Goal: Browse casually: Explore the website without a specific task or goal

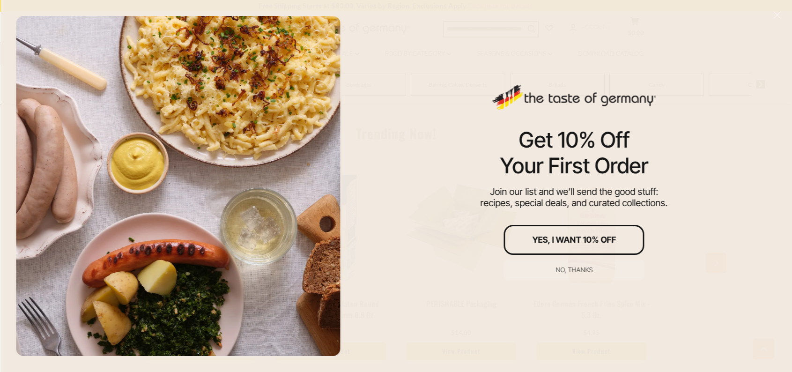
scroll to position [1939, 0]
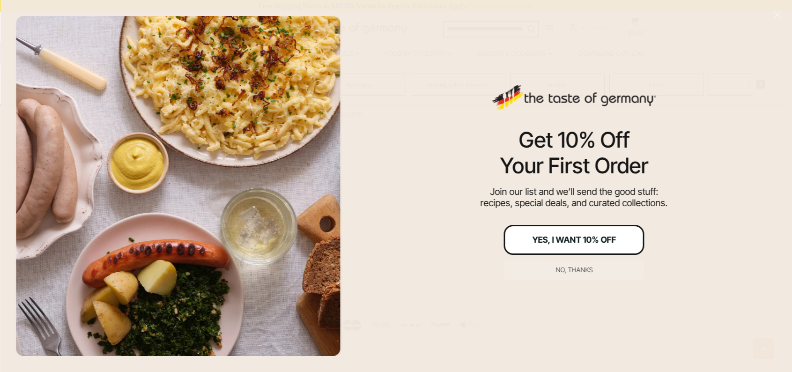
click at [604, 234] on button "Yes, I Want 10% Off" at bounding box center [574, 240] width 141 height 30
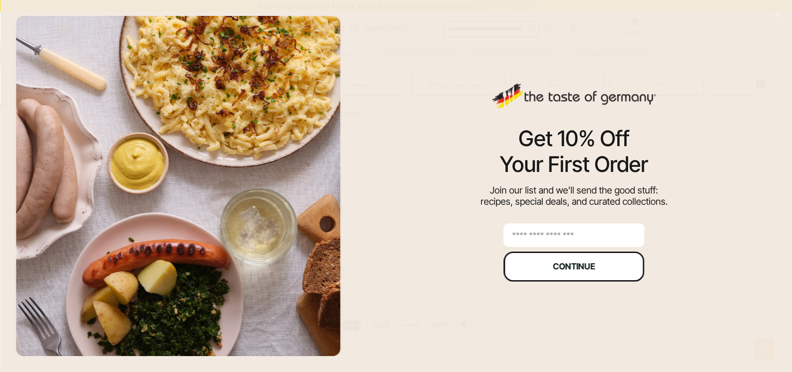
click at [584, 263] on div "Continue" at bounding box center [574, 266] width 42 height 8
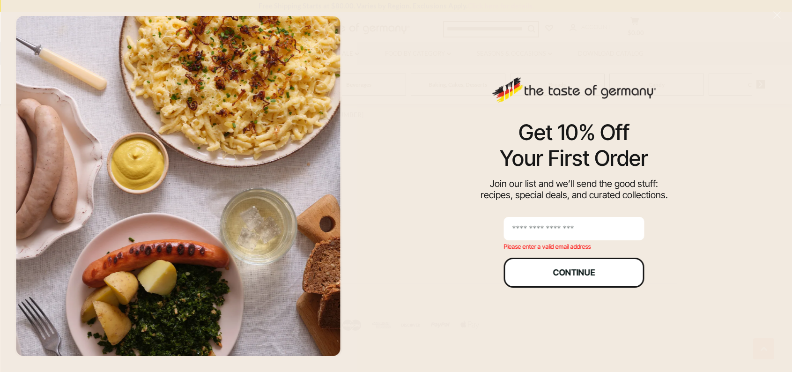
click at [581, 264] on button "Continue" at bounding box center [574, 273] width 141 height 30
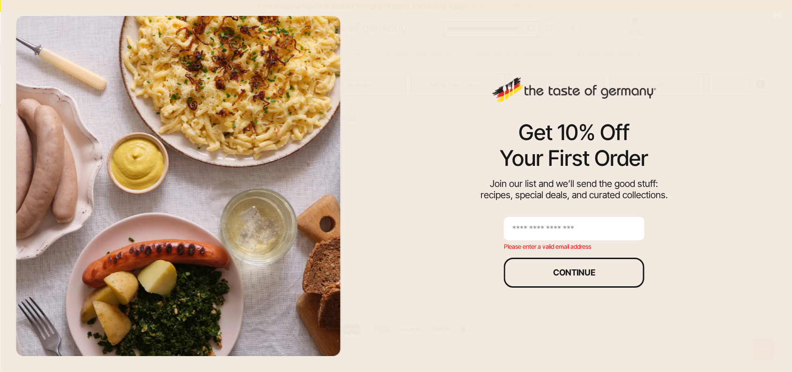
scroll to position [1961, 0]
click at [526, 228] on input "email" at bounding box center [574, 228] width 141 height 23
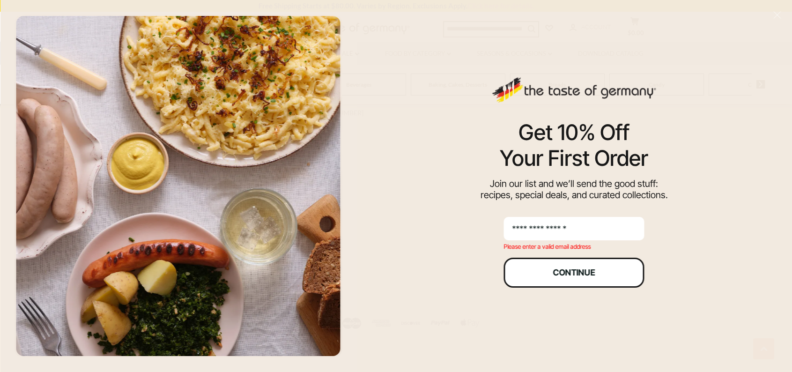
type input "**********"
click at [578, 267] on button "Continue" at bounding box center [574, 273] width 141 height 30
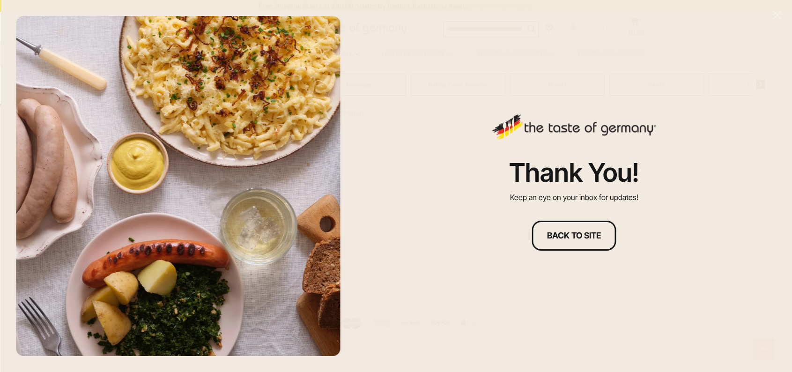
scroll to position [1941, 0]
click at [593, 236] on div "Back to site" at bounding box center [574, 235] width 54 height 8
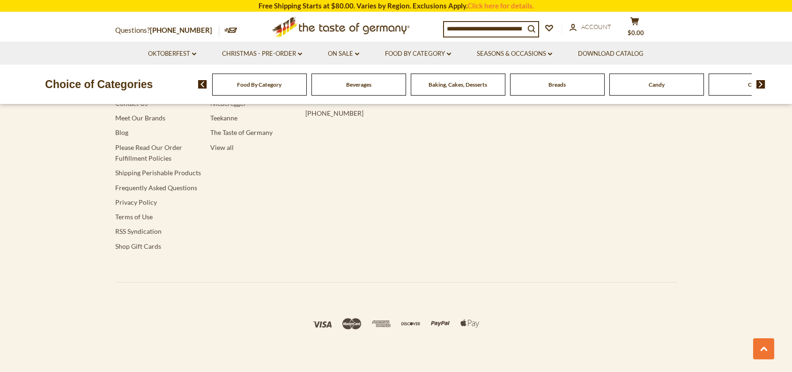
scroll to position [1848, 0]
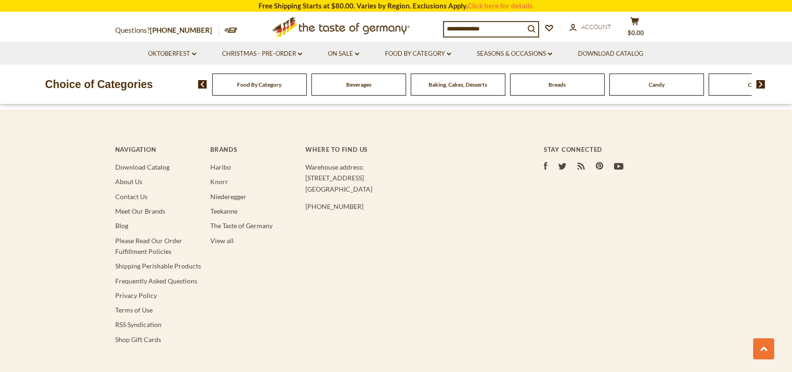
click at [263, 81] on span "Food By Category" at bounding box center [259, 84] width 45 height 7
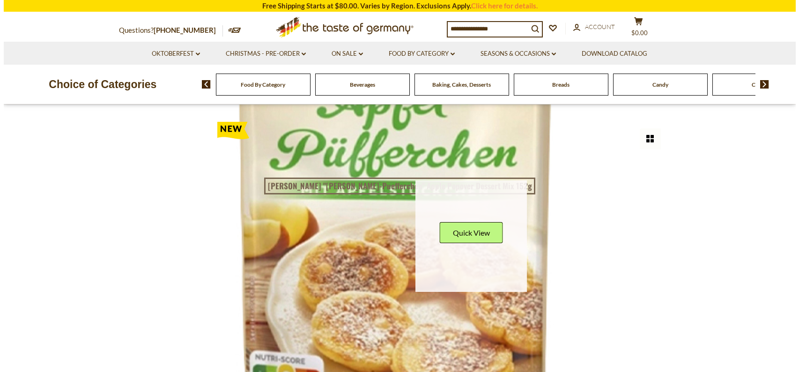
scroll to position [47, 0]
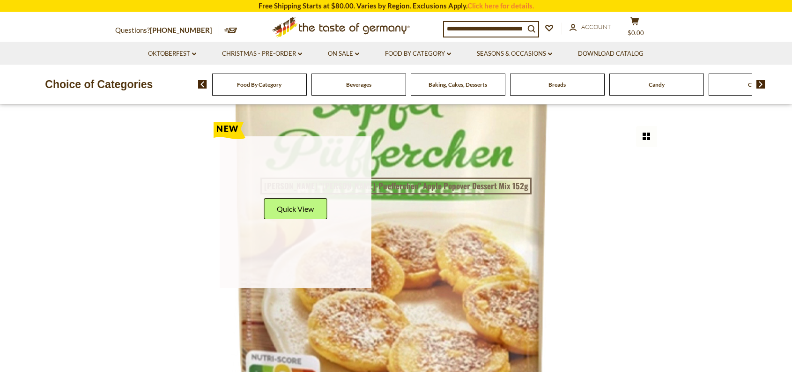
click at [231, 126] on icon at bounding box center [230, 128] width 32 height 22
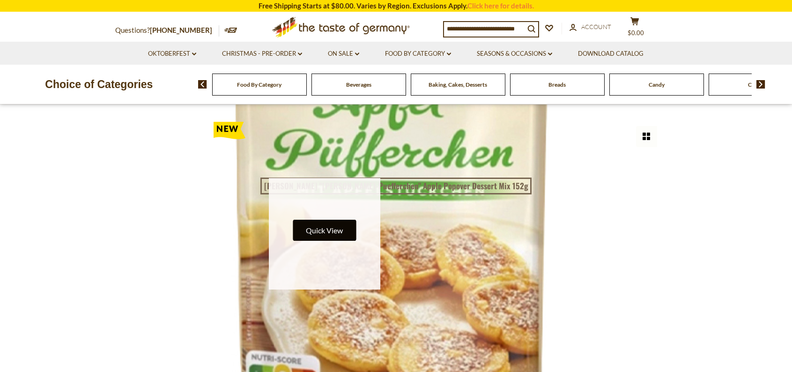
click at [309, 227] on button "Quick View" at bounding box center [324, 230] width 63 height 21
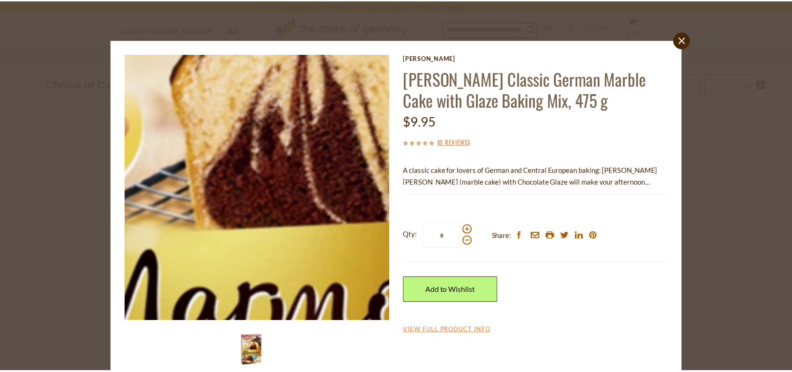
scroll to position [19, 0]
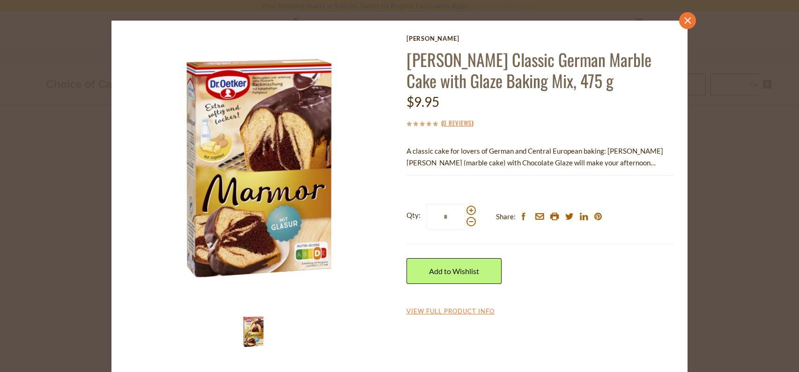
click at [686, 19] on icon "close" at bounding box center [688, 20] width 7 height 7
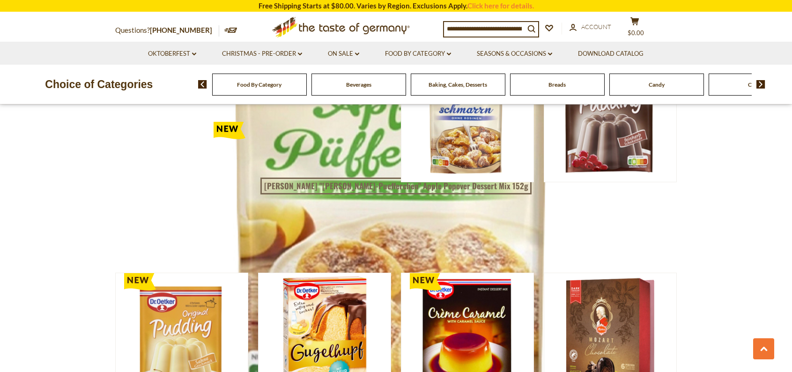
scroll to position [422, 0]
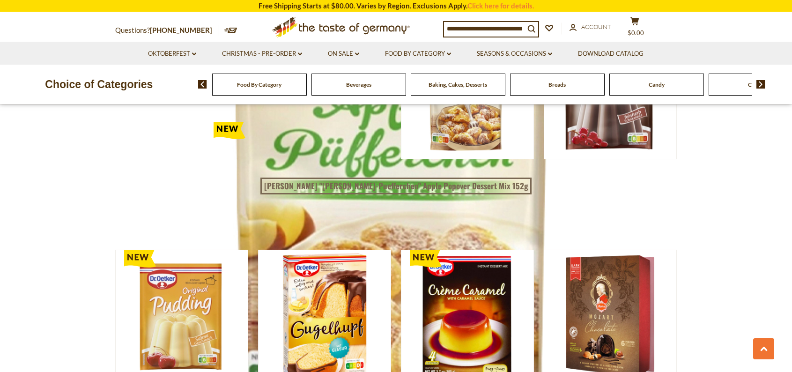
click at [271, 83] on span "Food By Category" at bounding box center [259, 84] width 45 height 7
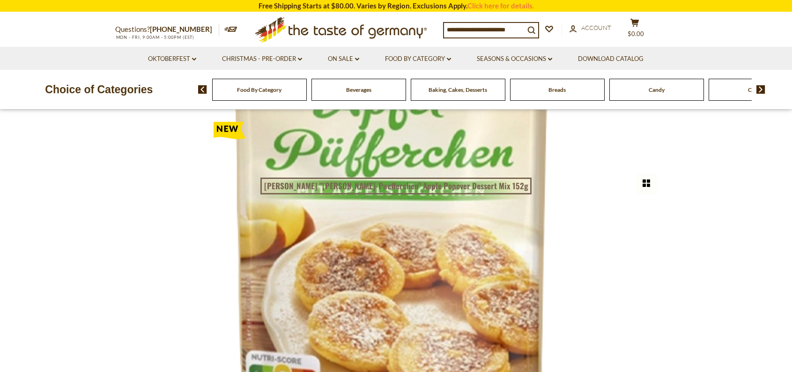
click at [258, 93] on span "Food By Category" at bounding box center [259, 89] width 45 height 7
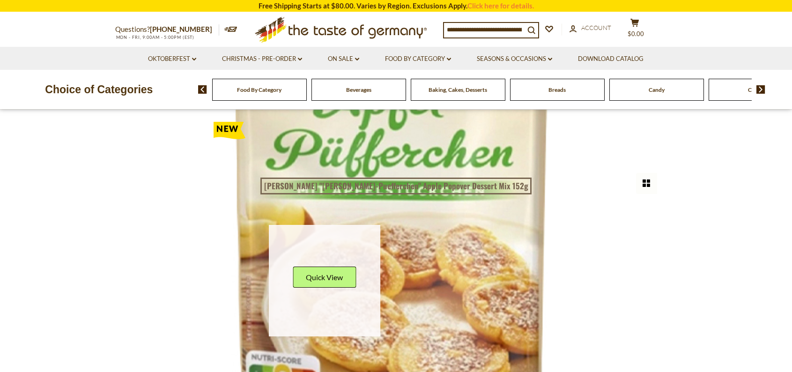
click at [307, 330] on link at bounding box center [325, 281] width 112 height 112
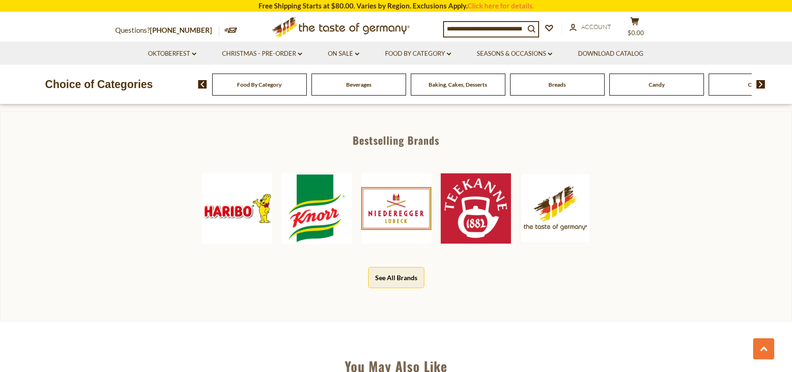
scroll to position [469, 0]
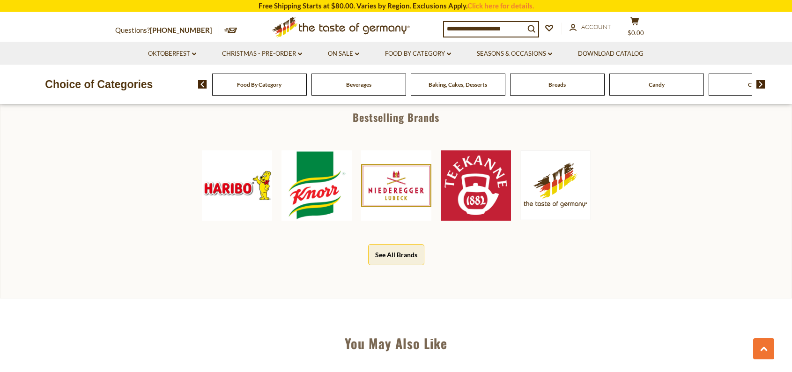
click at [393, 180] on img at bounding box center [396, 185] width 70 height 70
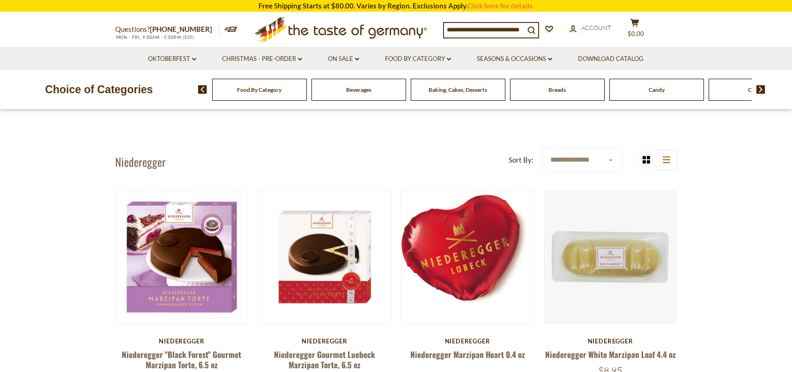
click at [562, 86] on span "Breads" at bounding box center [557, 89] width 17 height 7
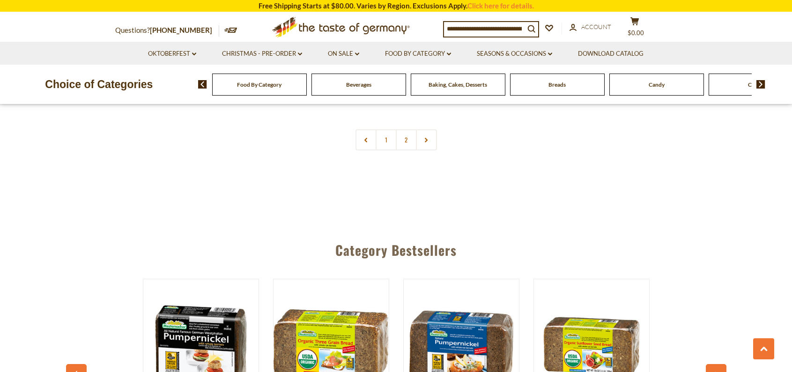
scroll to position [2343, 0]
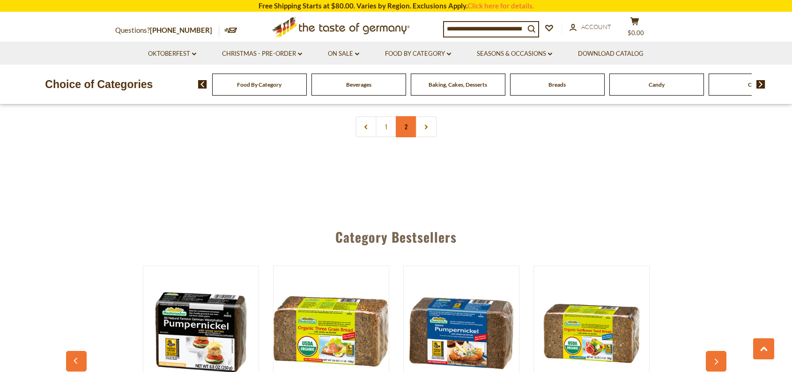
click at [405, 124] on link "2" at bounding box center [406, 126] width 21 height 21
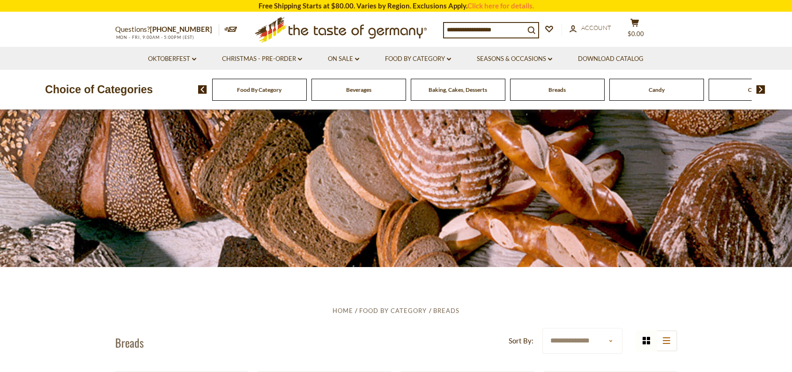
scroll to position [0, 0]
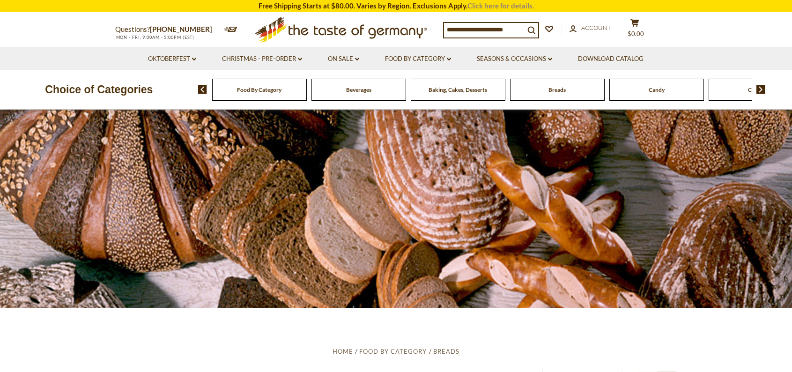
click at [486, 4] on link "Click here for details." at bounding box center [501, 5] width 67 height 8
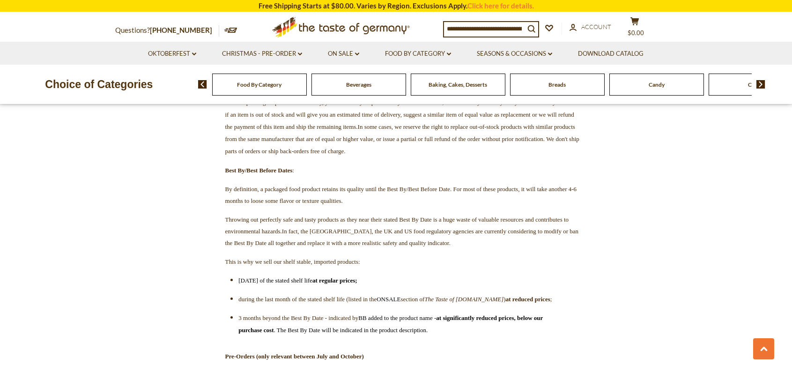
scroll to position [1499, 0]
